Goal: Task Accomplishment & Management: Use online tool/utility

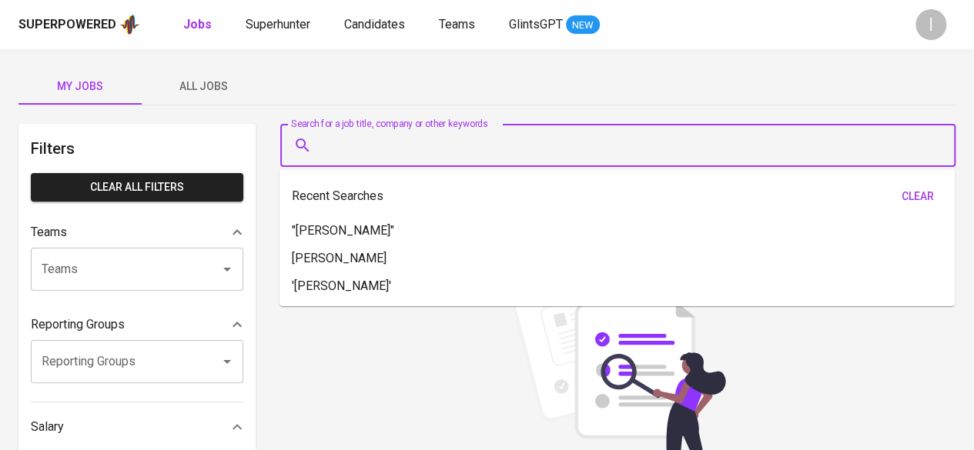
click at [439, 150] on input "Search for a job title, company or other keywords" at bounding box center [621, 145] width 607 height 29
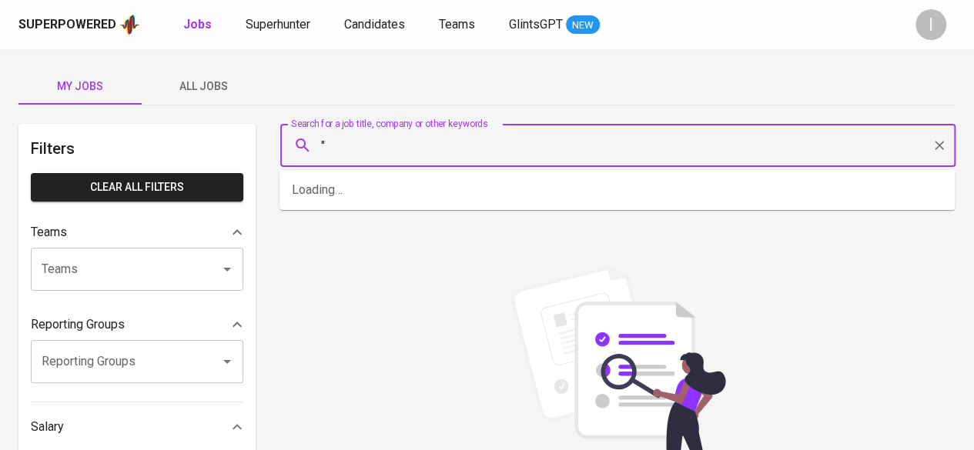
paste input "PT Tradecorp [GEOGRAPHIC_DATA]"
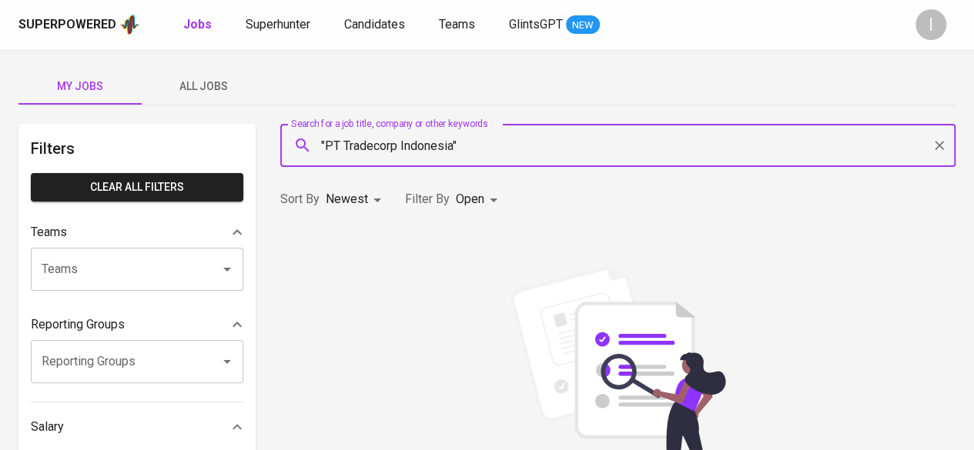
click at [344, 144] on input ""PT Tradecorp Indonesia"" at bounding box center [621, 145] width 607 height 29
type input ""Tradecorp Indonesia""
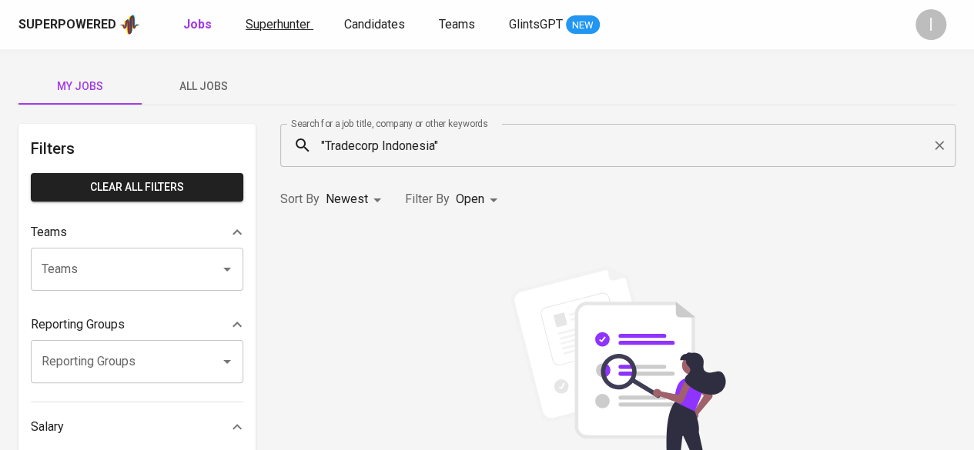
click at [279, 24] on span "Superhunter" at bounding box center [278, 24] width 65 height 15
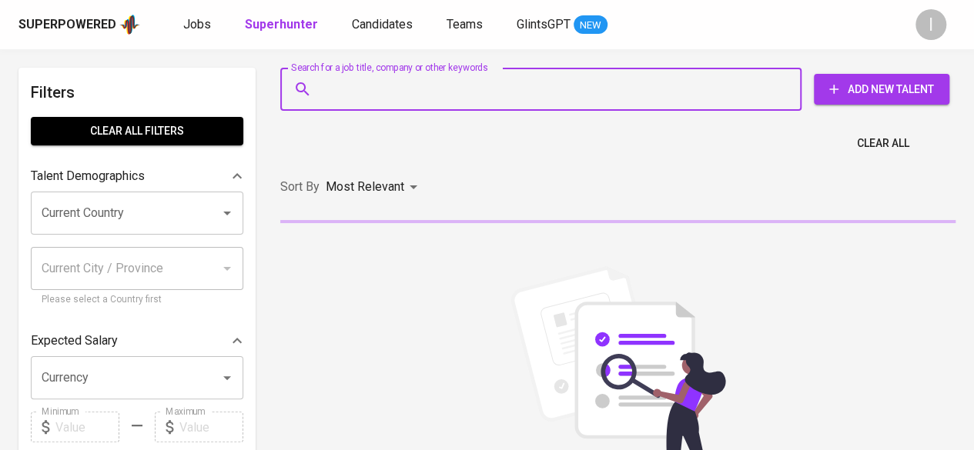
click at [425, 99] on input "Search for a job title, company or other keywords" at bounding box center [545, 89] width 454 height 29
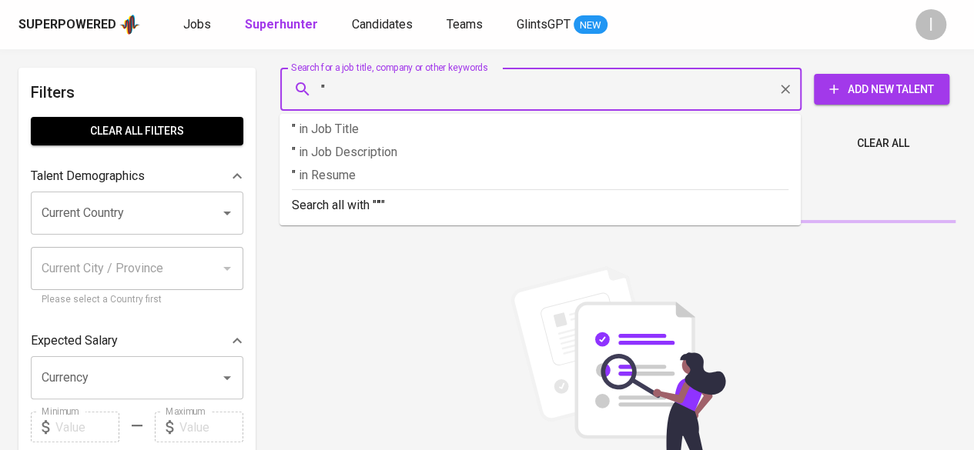
paste input "PT Tradecorp [GEOGRAPHIC_DATA]"
type input ""PT Tradecorp Indonesia""
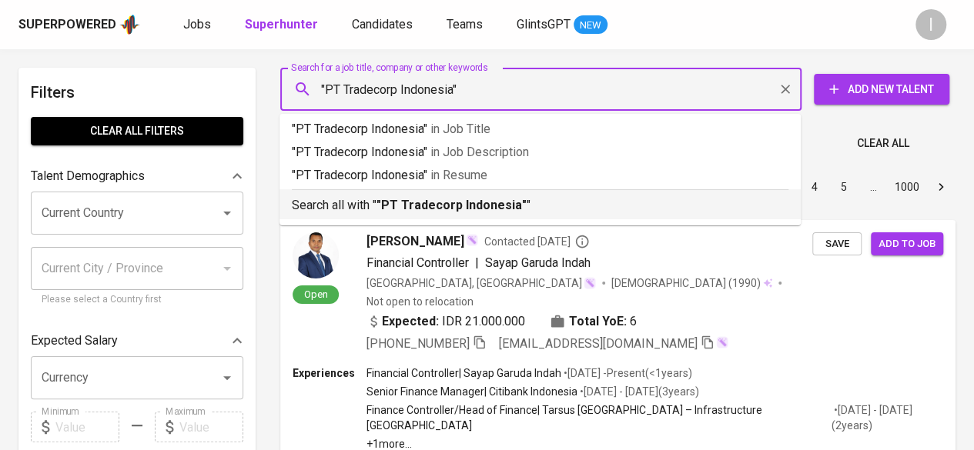
click at [613, 208] on p "Search all with " "PT Tradecorp Indonesia" "" at bounding box center [540, 205] width 497 height 18
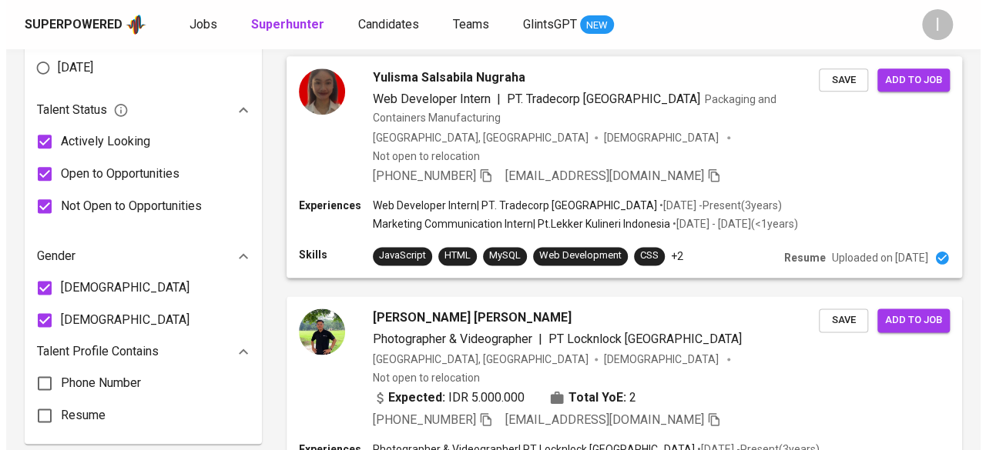
scroll to position [699, 0]
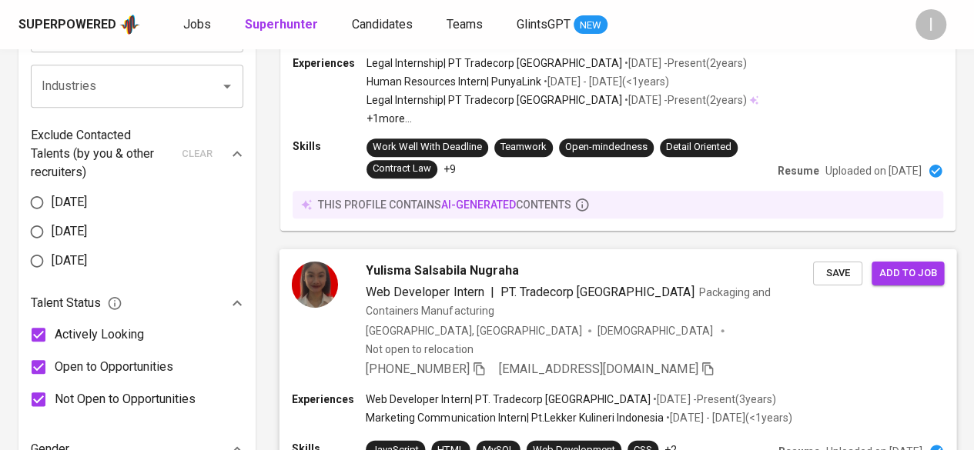
click at [405, 261] on span "Yulisma Salsabila Nugraha" at bounding box center [442, 270] width 153 height 18
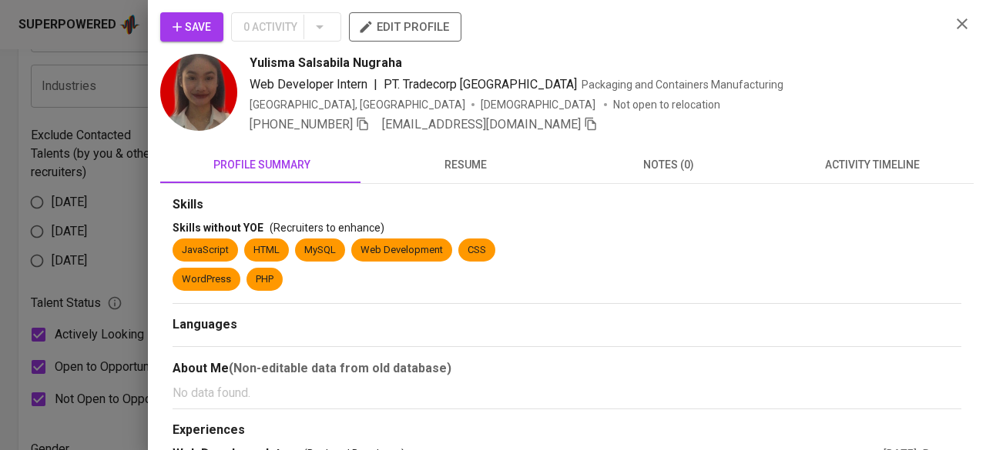
click at [197, 110] on img at bounding box center [198, 92] width 77 height 77
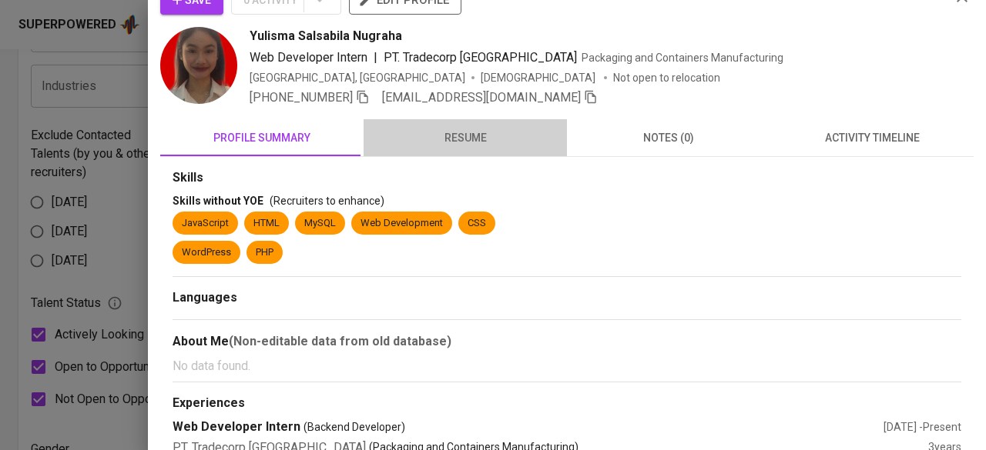
click at [479, 129] on span "resume" at bounding box center [465, 138] width 185 height 19
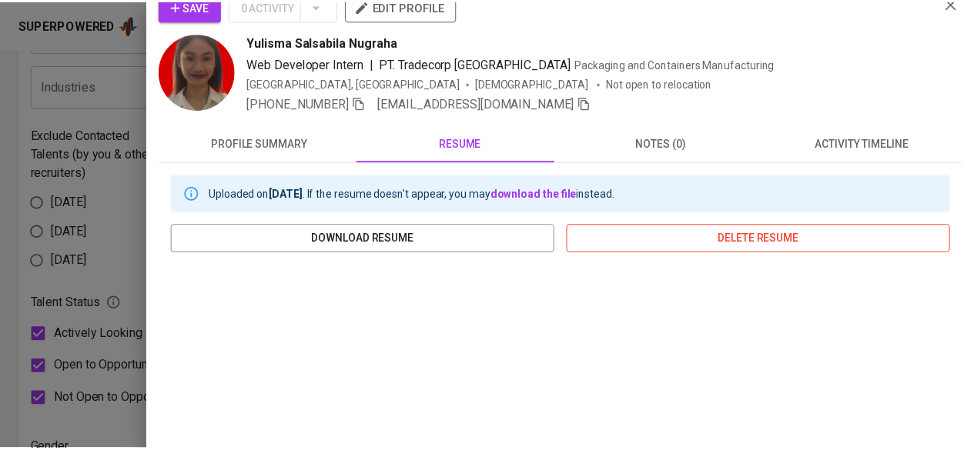
scroll to position [0, 0]
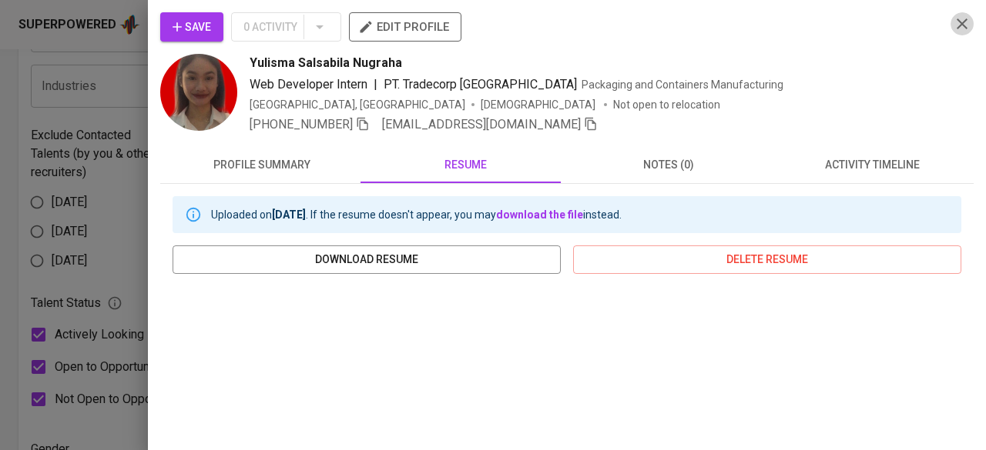
click at [956, 24] on icon "button" at bounding box center [961, 23] width 11 height 11
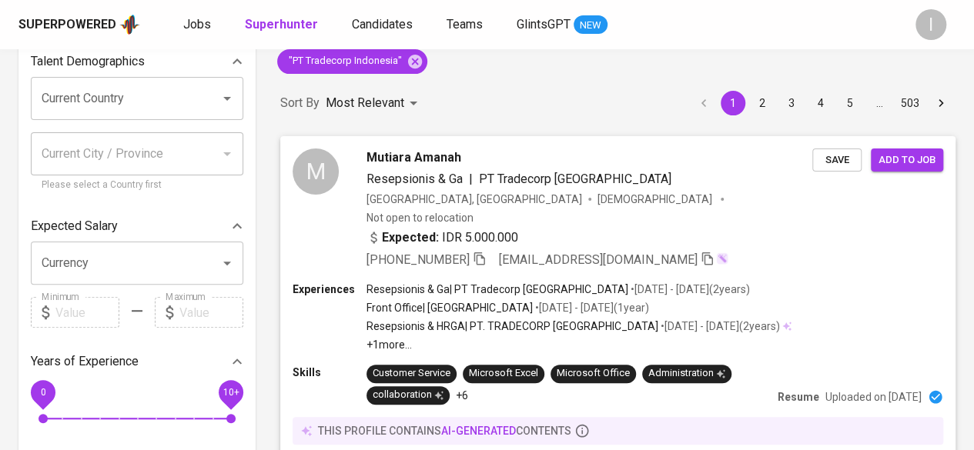
scroll to position [104, 0]
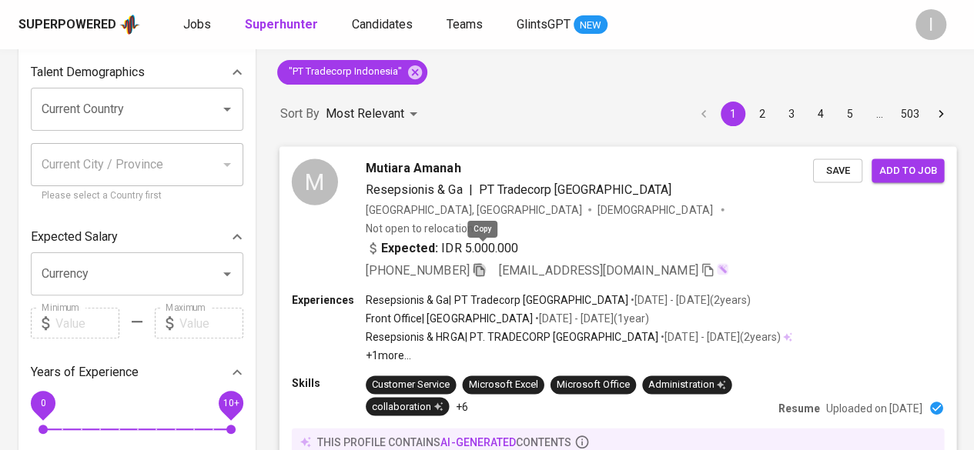
click at [482, 263] on icon "button" at bounding box center [479, 270] width 14 height 14
